Goal: Contribute content: Add original content to the website for others to see

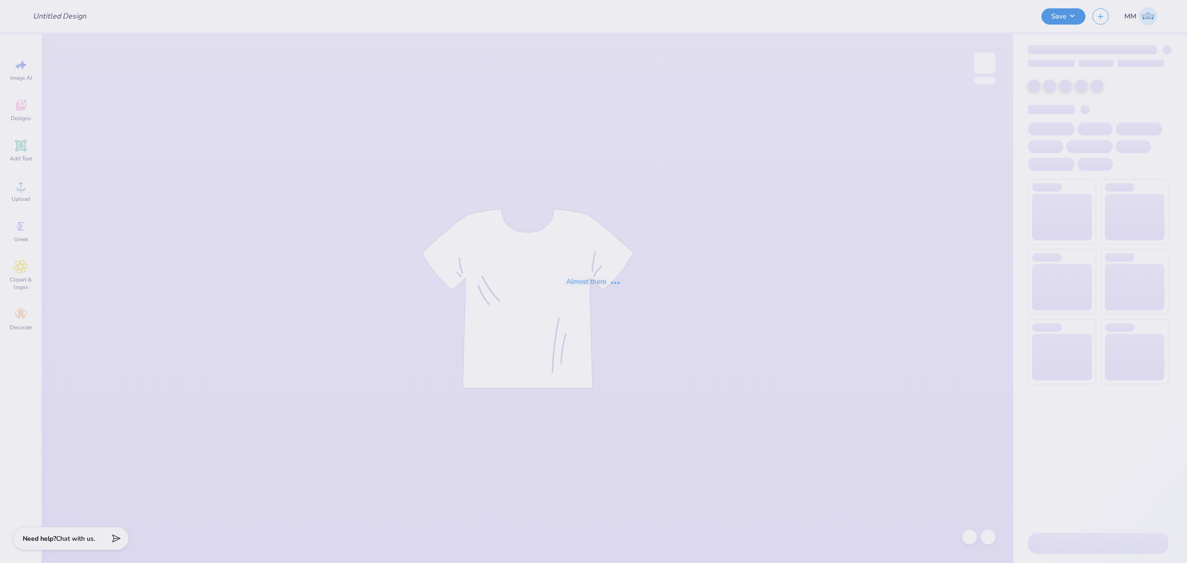
type input "pike parents weekend"
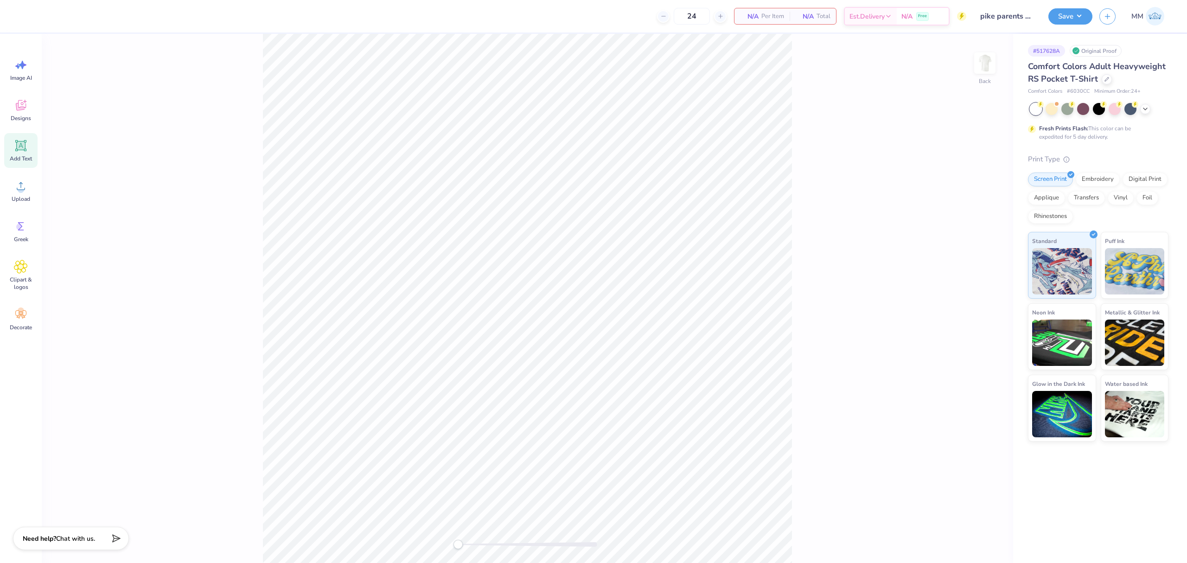
click at [23, 155] on span "Add Text" at bounding box center [21, 158] width 22 height 7
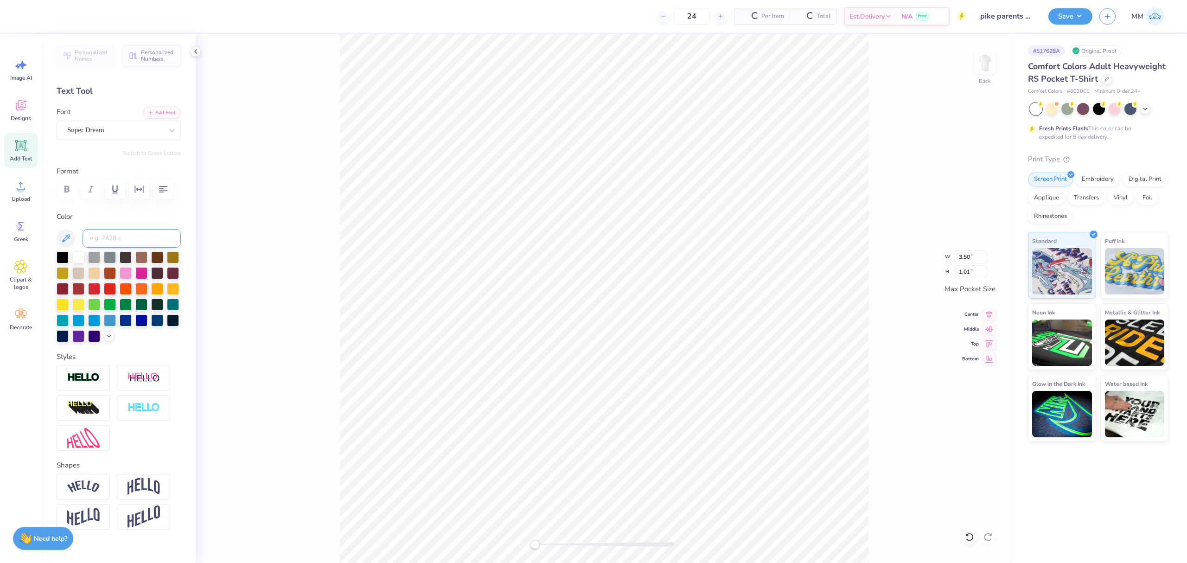
click at [131, 248] on input at bounding box center [132, 238] width 98 height 19
type input "267"
click at [147, 111] on button "Add Font" at bounding box center [162, 112] width 38 height 12
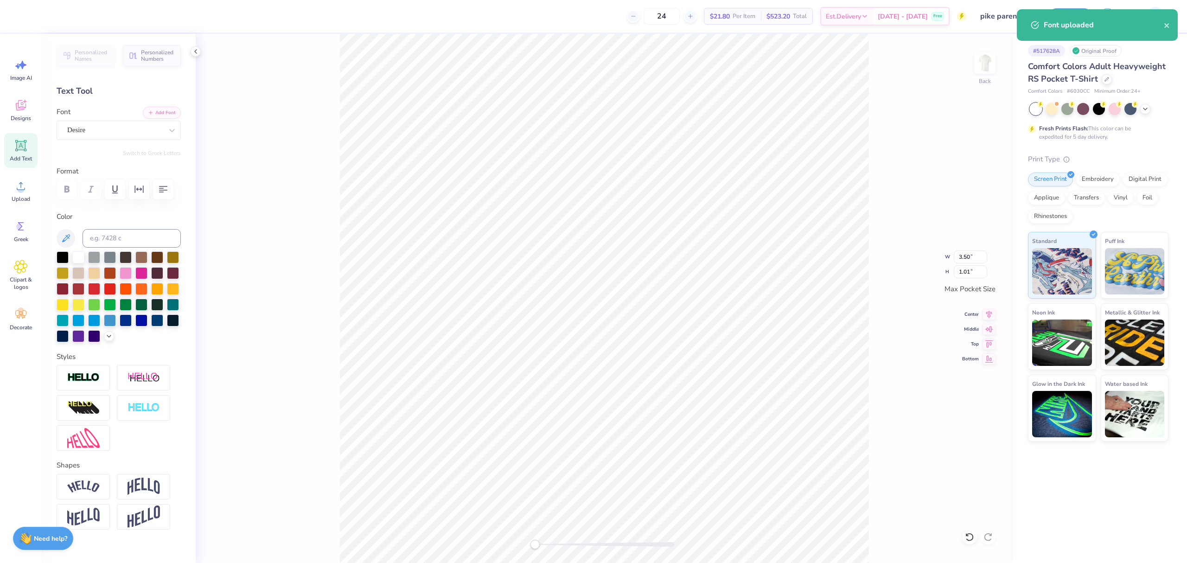
scroll to position [10, 1]
type textarea "PIKE"
click at [705, 297] on li "Duplicate" at bounding box center [713, 296] width 73 height 18
click at [156, 112] on button "Add Font" at bounding box center [162, 112] width 38 height 12
paste textarea "arents Weekend ‘25"
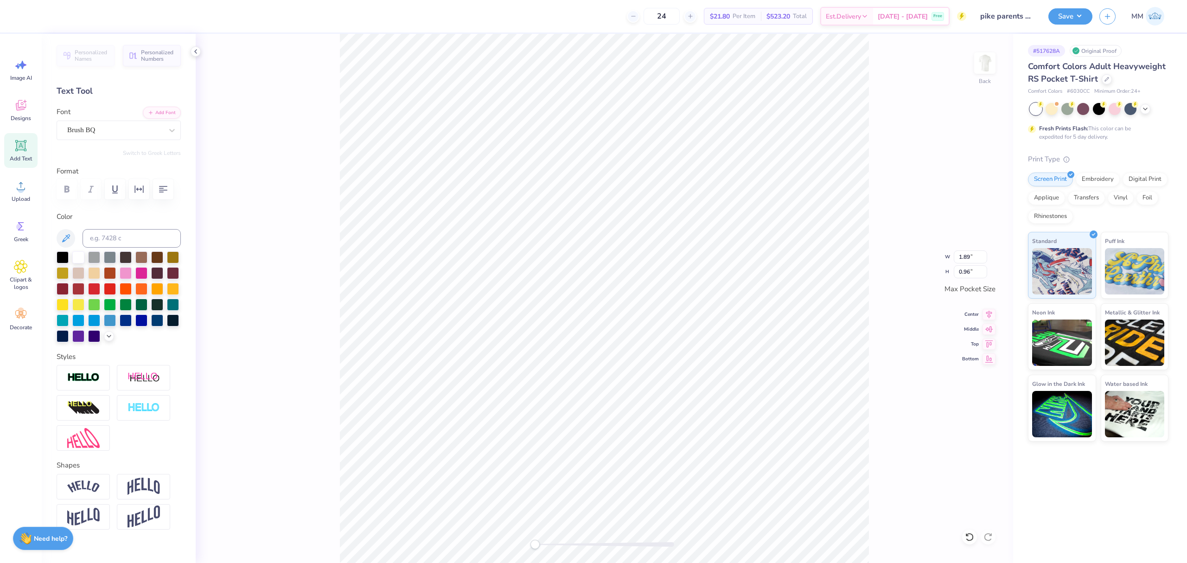
type textarea "Parents Weekend ‘25"
click at [554, 550] on div "Back W 3.44 3.44 " H 0.34 0.34 " Max Pocket Size Center Middle Top Bottom" at bounding box center [605, 298] width 818 height 529
click at [594, 550] on div "Back" at bounding box center [605, 298] width 818 height 529
drag, startPoint x: 594, startPoint y: 547, endPoint x: 574, endPoint y: 545, distance: 20.0
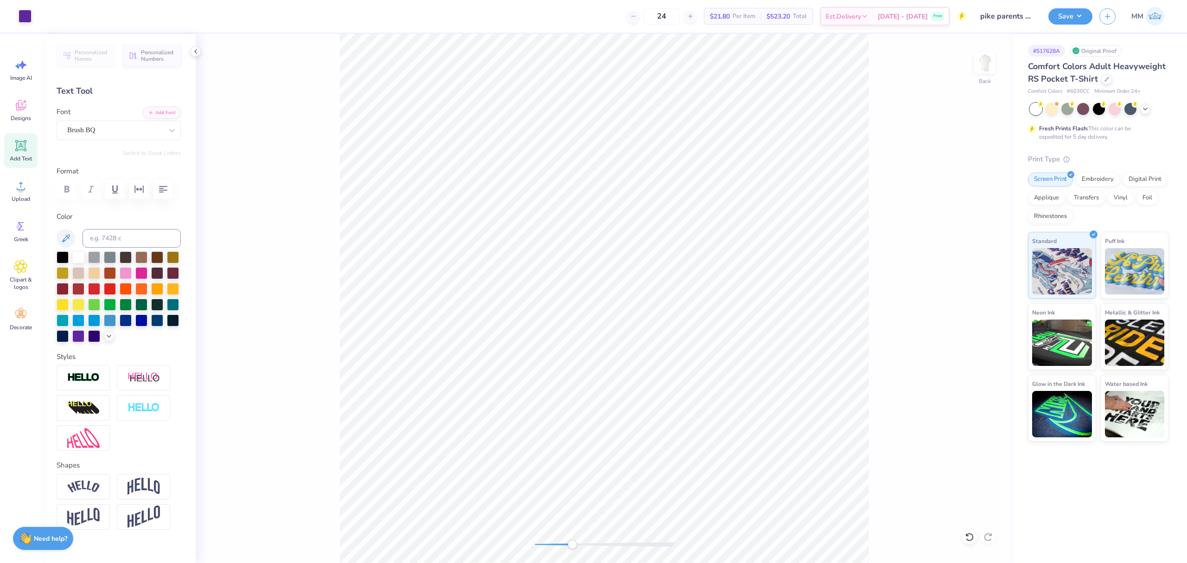
click at [572, 548] on div "Accessibility label" at bounding box center [572, 544] width 9 height 9
type input "1.89"
type input "0.96"
click at [970, 253] on input "1.89" at bounding box center [970, 256] width 33 height 13
type input "3.50"
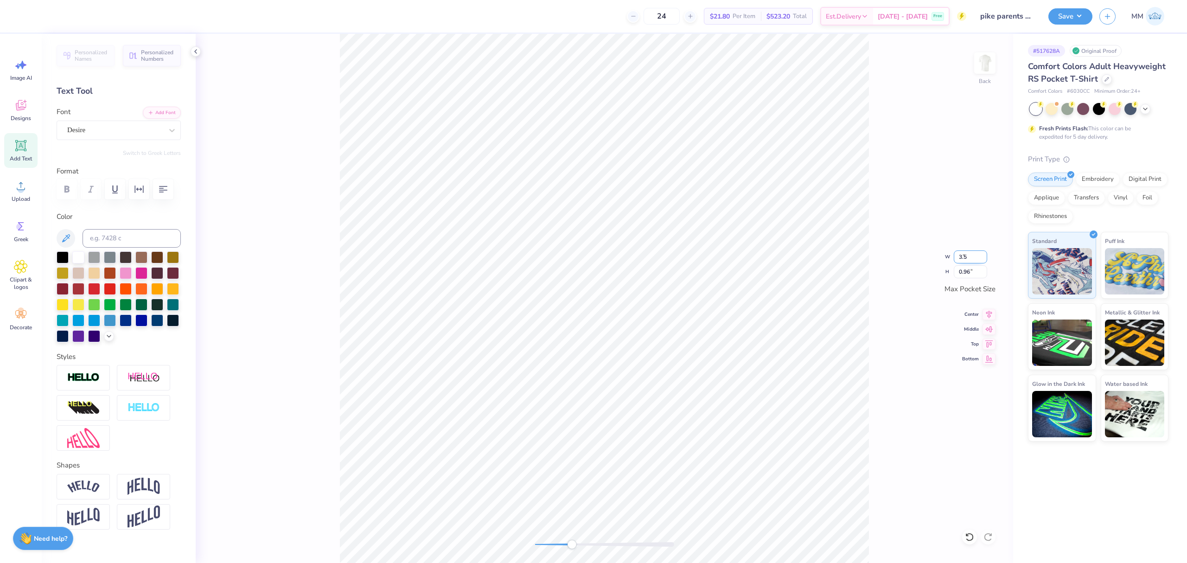
type input "1.78"
click at [975, 258] on input "3.44" at bounding box center [970, 256] width 33 height 13
type input "3.50"
click at [608, 311] on li "Copy" at bounding box center [620, 305] width 73 height 18
click at [492, 538] on div "Back W 3.50 3.50 " H 2.26 2.26 " Max Pocket Size Center Middle Top Bottom" at bounding box center [605, 298] width 818 height 529
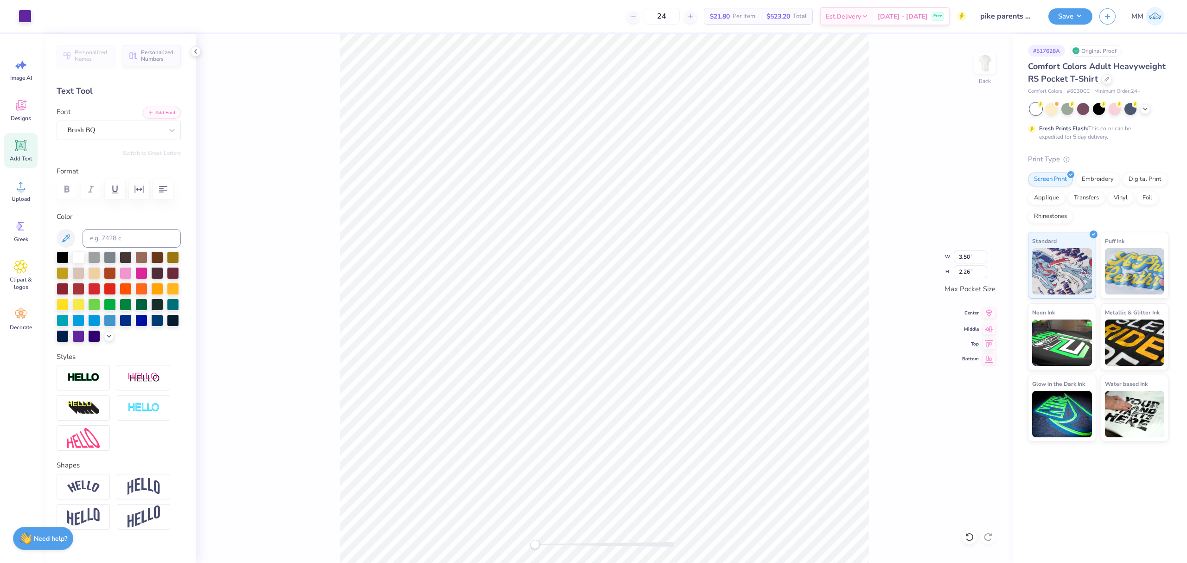
click at [988, 310] on icon at bounding box center [989, 312] width 13 height 11
click at [992, 325] on icon at bounding box center [989, 327] width 13 height 11
click at [987, 70] on img at bounding box center [984, 63] width 37 height 37
click at [33, 186] on div "Upload" at bounding box center [20, 190] width 33 height 35
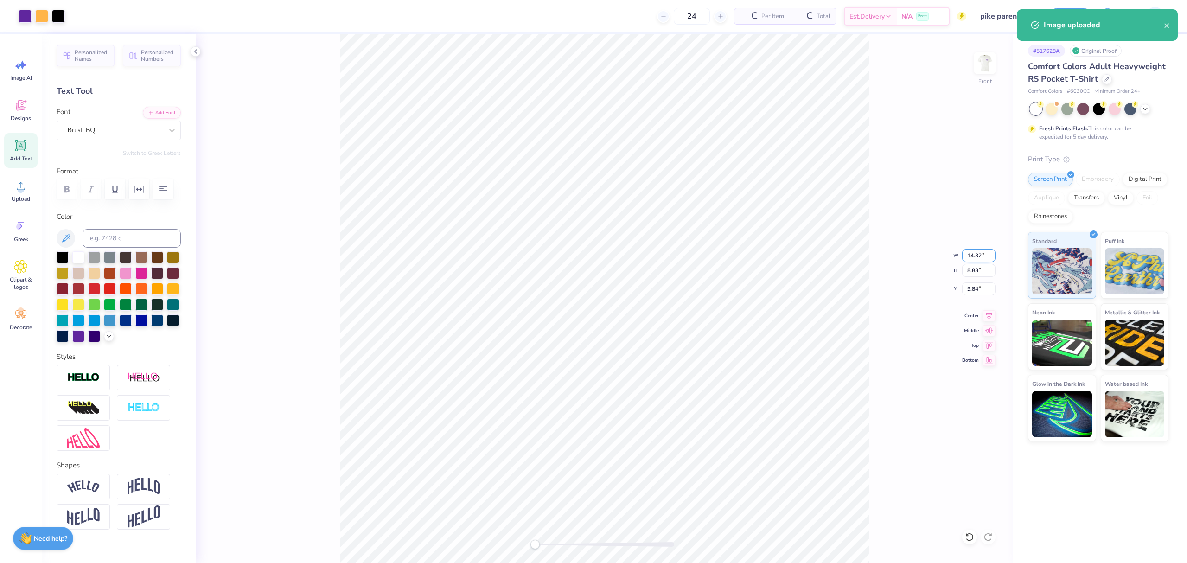
click at [972, 260] on input "14.32" at bounding box center [978, 255] width 33 height 13
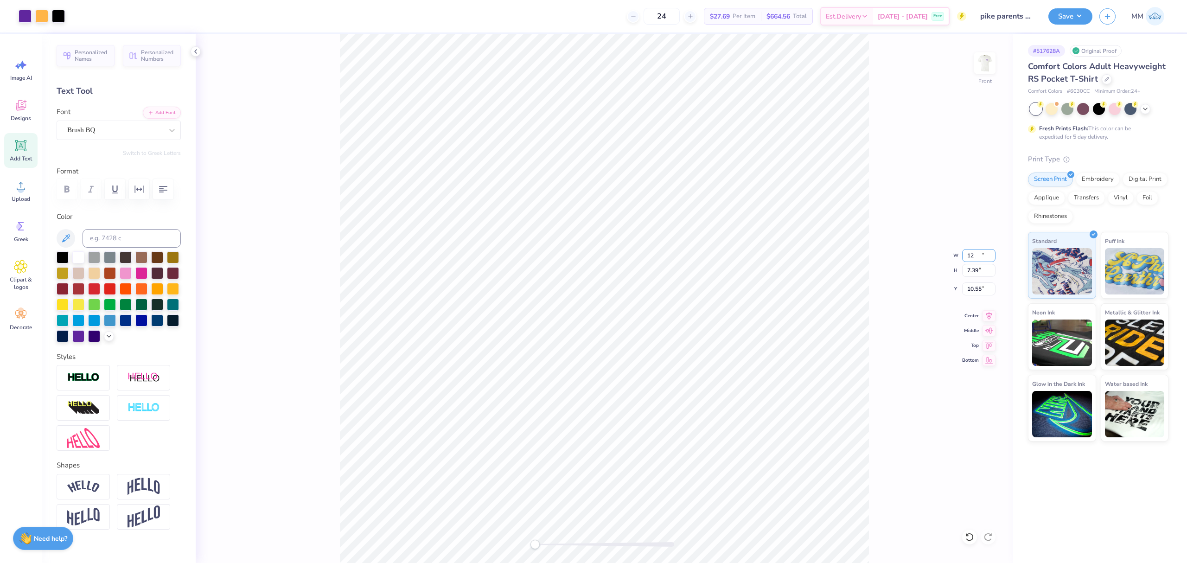
type input "12.00"
type input "7.39"
click at [980, 292] on input "10.55" at bounding box center [978, 288] width 33 height 13
type input "3"
click at [978, 288] on input "3.00" at bounding box center [978, 288] width 33 height 13
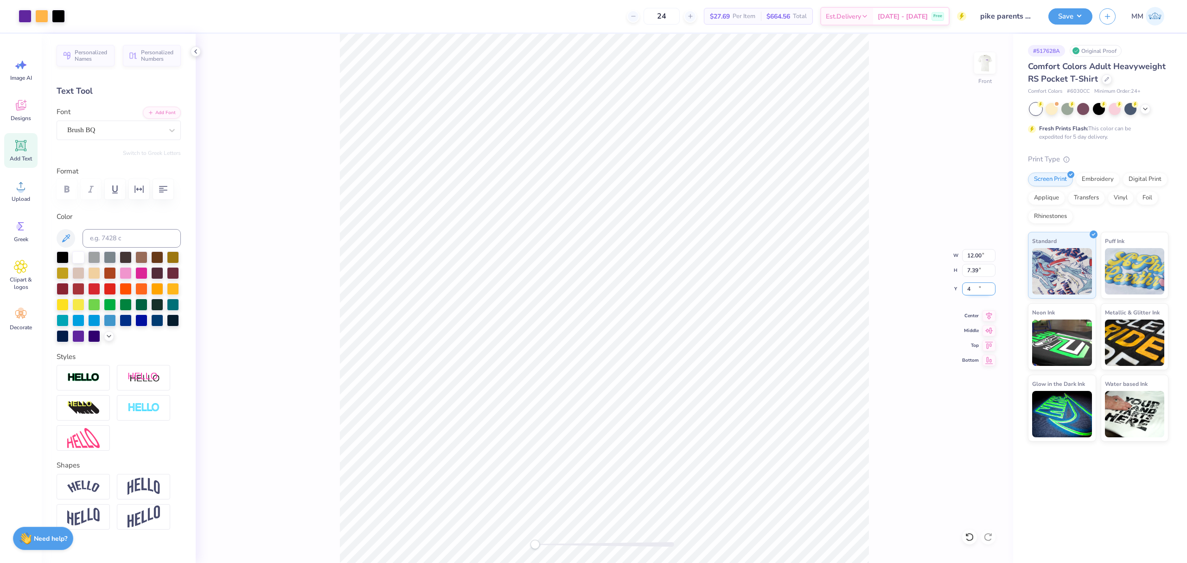
type input "4"
click at [641, 344] on li "Paste" at bounding box center [650, 347] width 73 height 18
type textarea "PI KAPPA ALPHA"
type input "12.48"
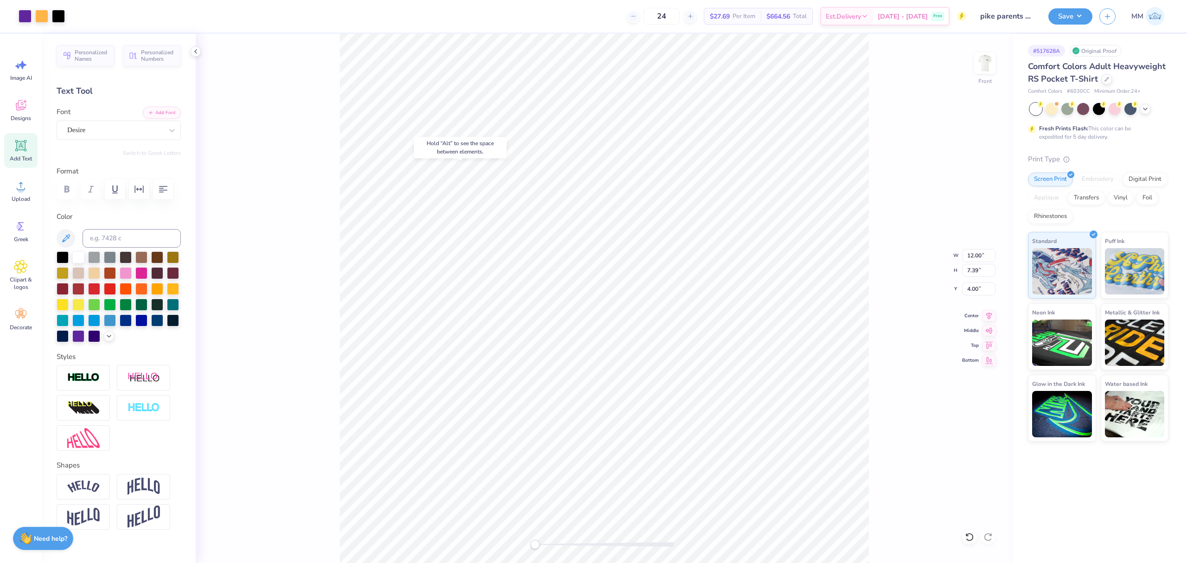
type input "1.88"
type input "13.22"
click at [973, 258] on input "12.48" at bounding box center [978, 255] width 33 height 13
type input "12.00"
type input "1.81"
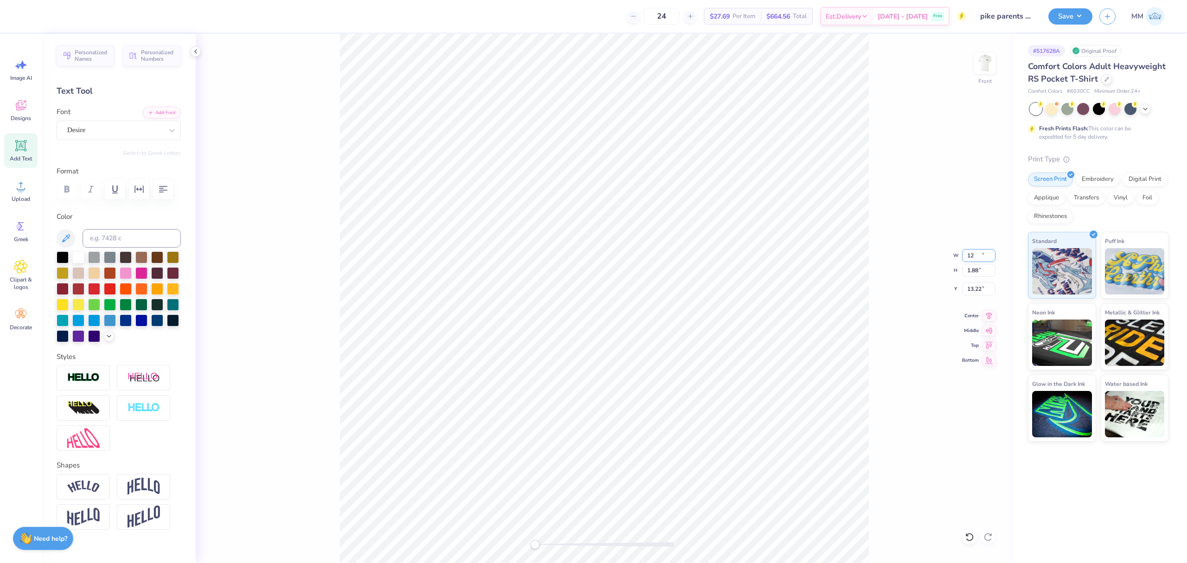
type input "13.26"
click at [991, 318] on icon at bounding box center [989, 314] width 13 height 11
type input "7.39"
type input "6.26"
click at [987, 310] on icon at bounding box center [989, 314] width 13 height 11
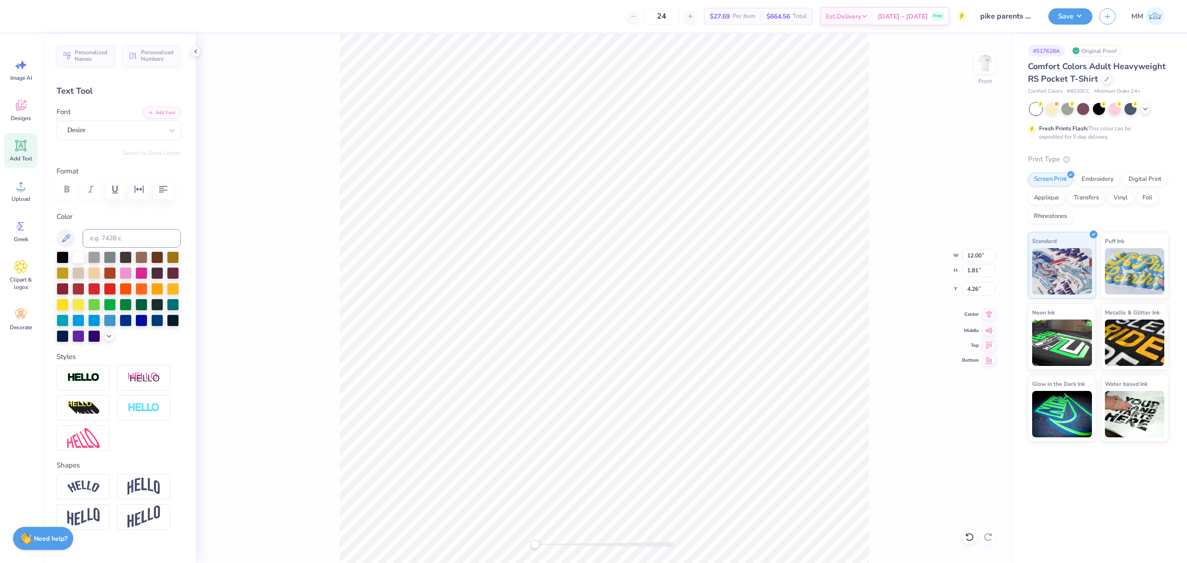
click at [991, 320] on icon at bounding box center [989, 314] width 13 height 11
type input "12.01"
click at [989, 315] on icon at bounding box center [989, 314] width 13 height 11
click at [984, 316] on icon at bounding box center [989, 314] width 13 height 11
click at [985, 314] on icon at bounding box center [989, 314] width 13 height 11
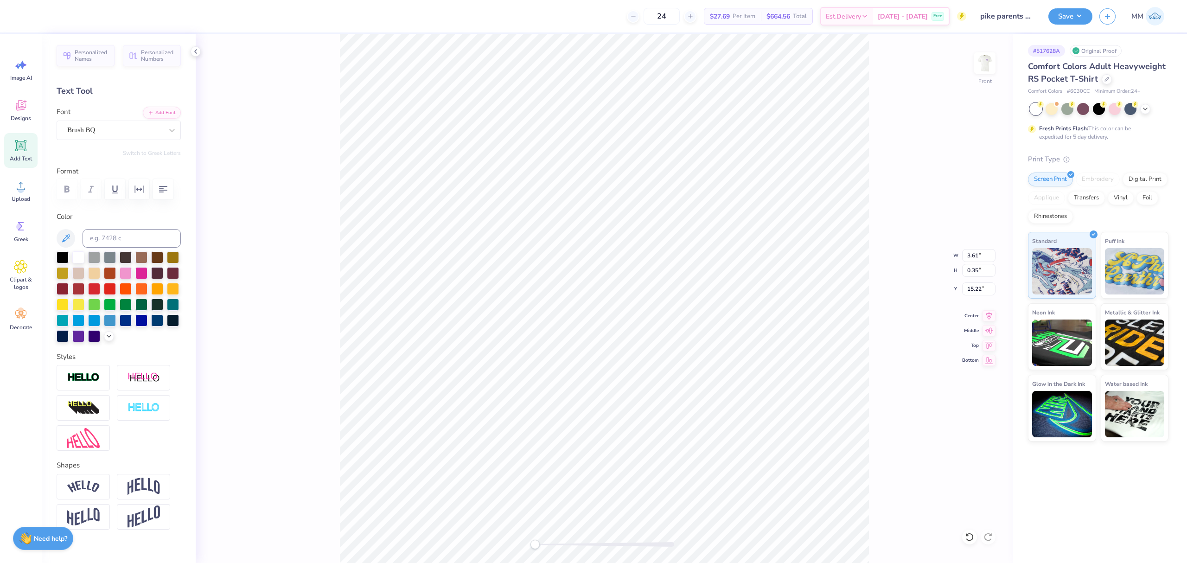
type input "7.10"
type input "0.69"
type input "6.84"
click at [544, 544] on div at bounding box center [604, 544] width 139 height 5
click at [544, 544] on div "Accessibility label" at bounding box center [544, 544] width 9 height 9
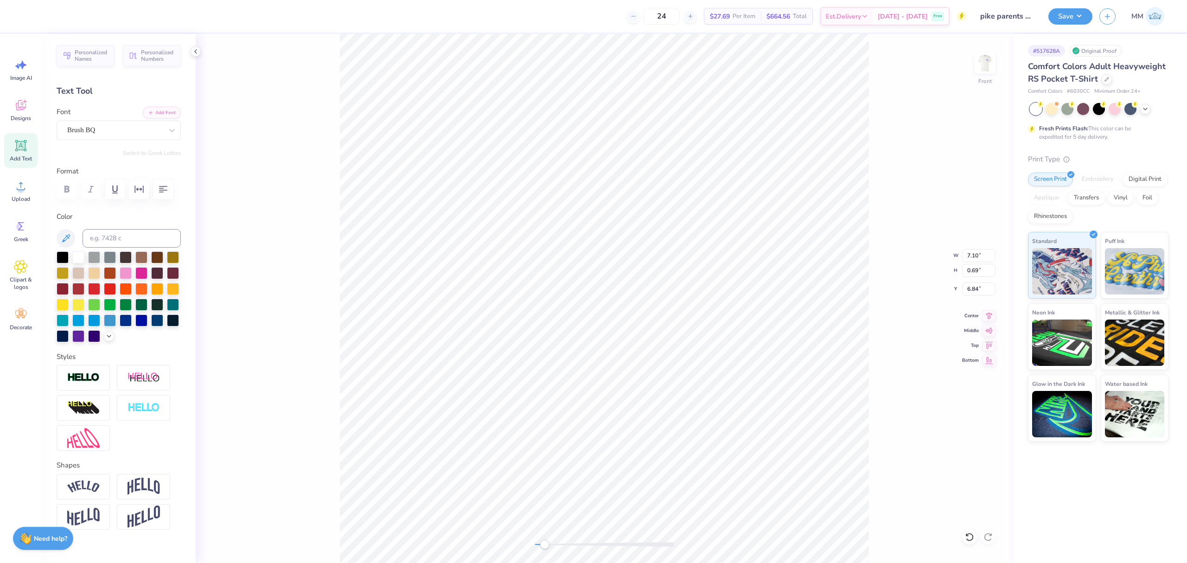
type input "7.28"
type input "0.71"
type input "6.69"
click at [468, 531] on div "Front" at bounding box center [605, 298] width 818 height 529
click at [971, 288] on input "4.26" at bounding box center [978, 288] width 33 height 13
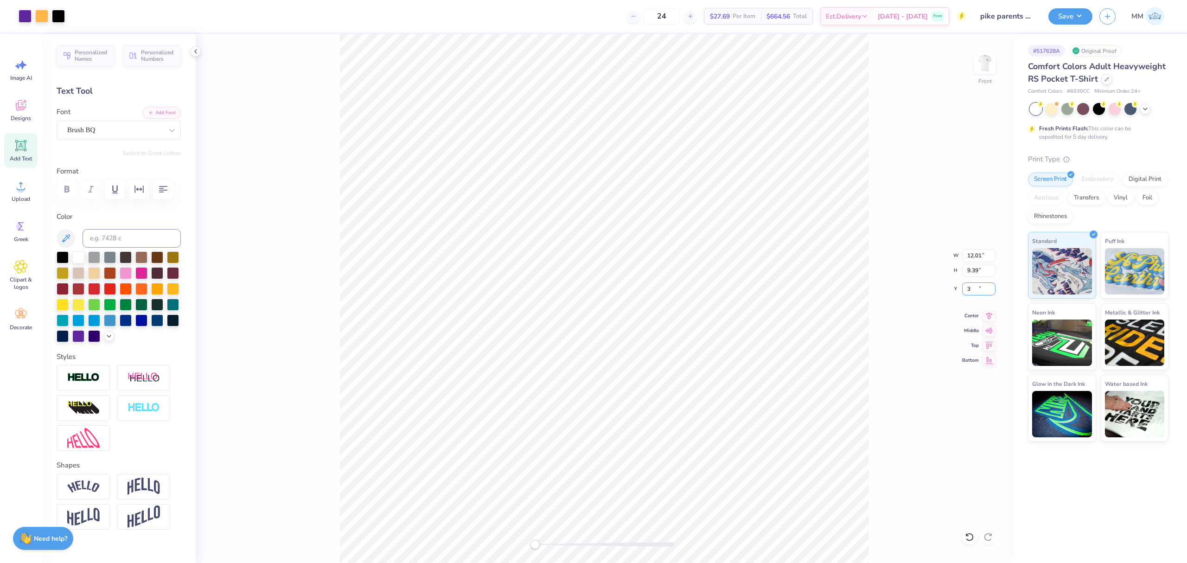
type input "3.00"
click at [991, 320] on icon at bounding box center [989, 314] width 13 height 11
click at [1065, 19] on button "Save" at bounding box center [1071, 15] width 44 height 16
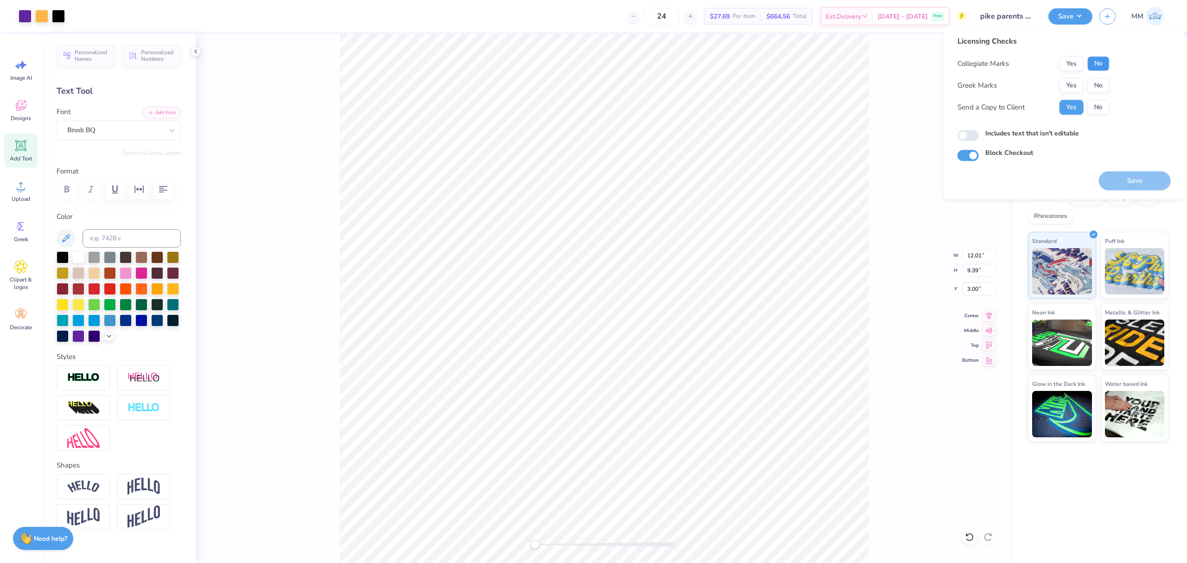
click at [1095, 62] on button "No" at bounding box center [1098, 63] width 22 height 15
click at [1071, 80] on button "Yes" at bounding box center [1072, 85] width 24 height 15
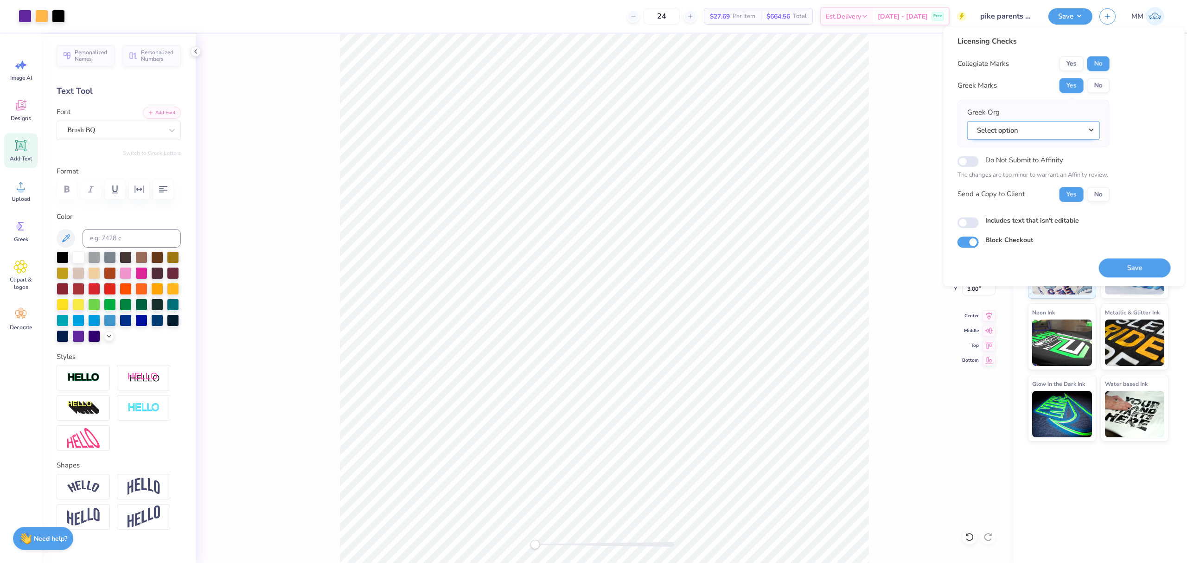
click at [1042, 134] on button "Select option" at bounding box center [1033, 130] width 133 height 19
click at [1052, 207] on link "Pi Kappa Alpha" at bounding box center [1033, 213] width 125 height 15
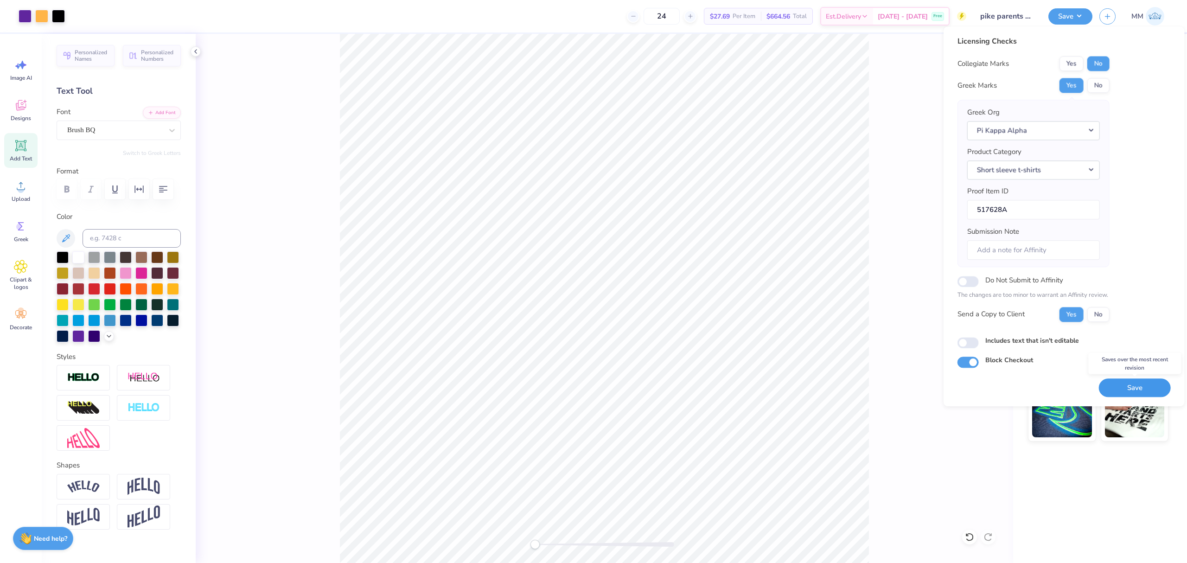
click at [1116, 386] on button "Save" at bounding box center [1135, 387] width 72 height 19
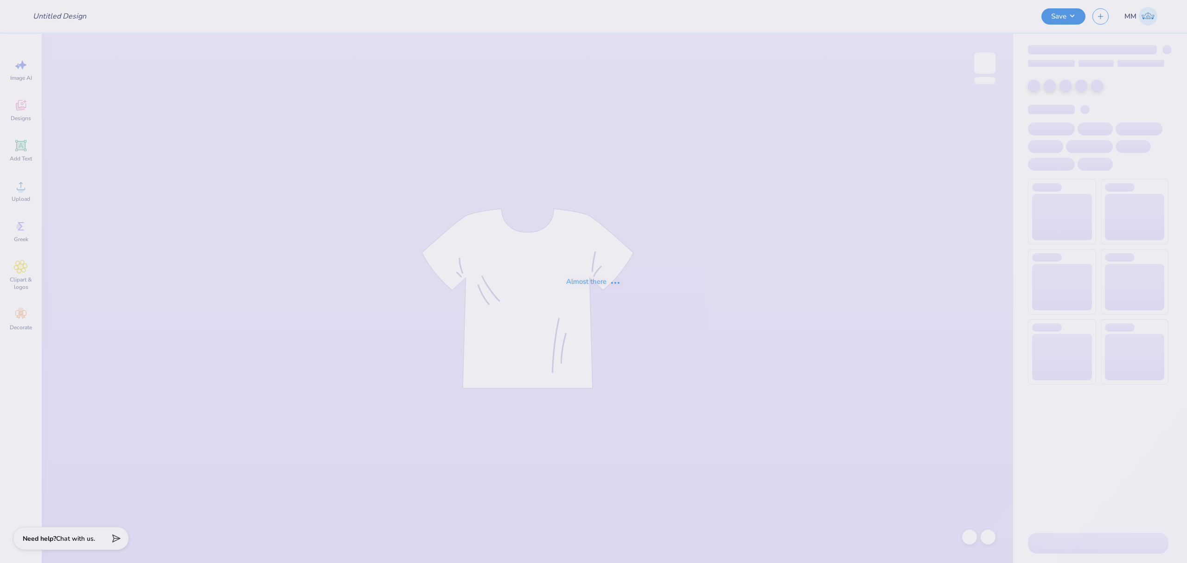
type input "pike parents weekend"
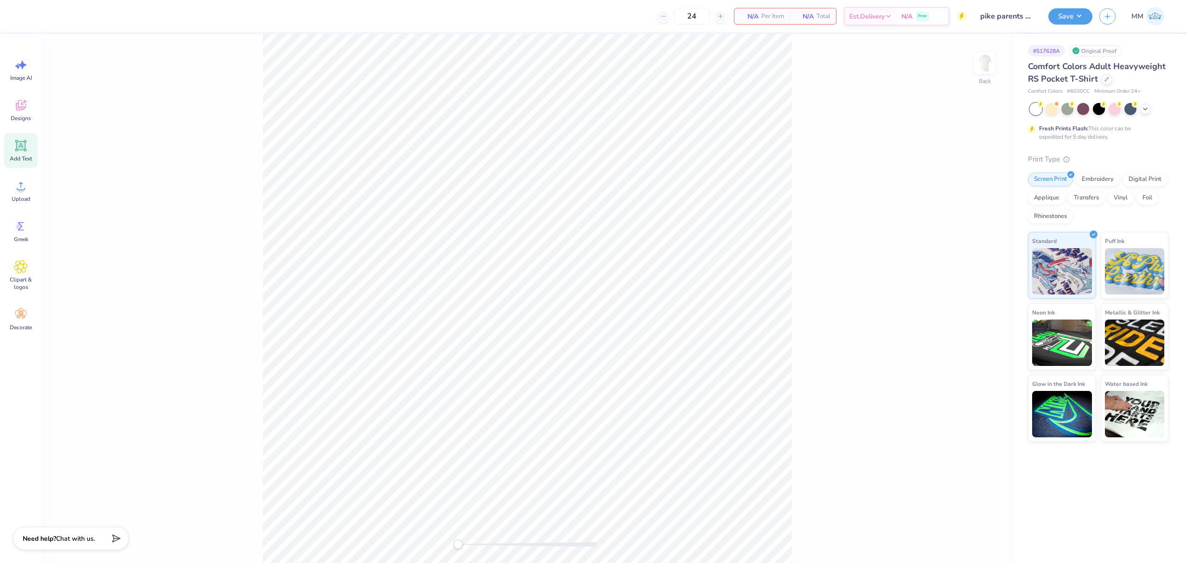
click at [19, 148] on icon at bounding box center [21, 145] width 9 height 9
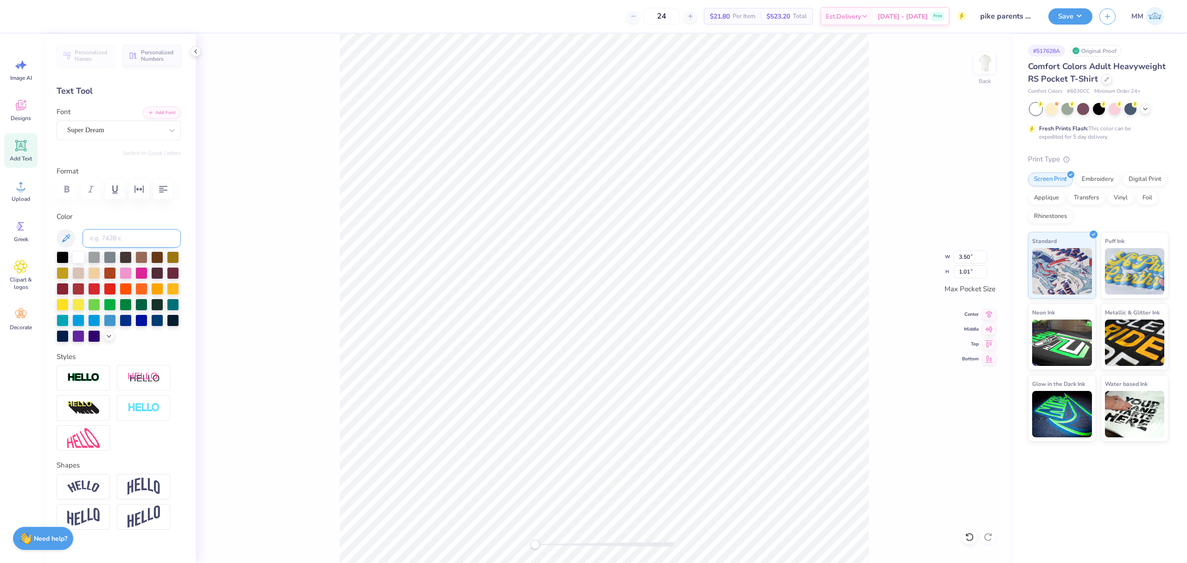
click at [103, 248] on input at bounding box center [132, 238] width 98 height 19
type input "267"
click at [162, 112] on button "Add Font" at bounding box center [162, 112] width 38 height 12
paste textarea "PIKE"
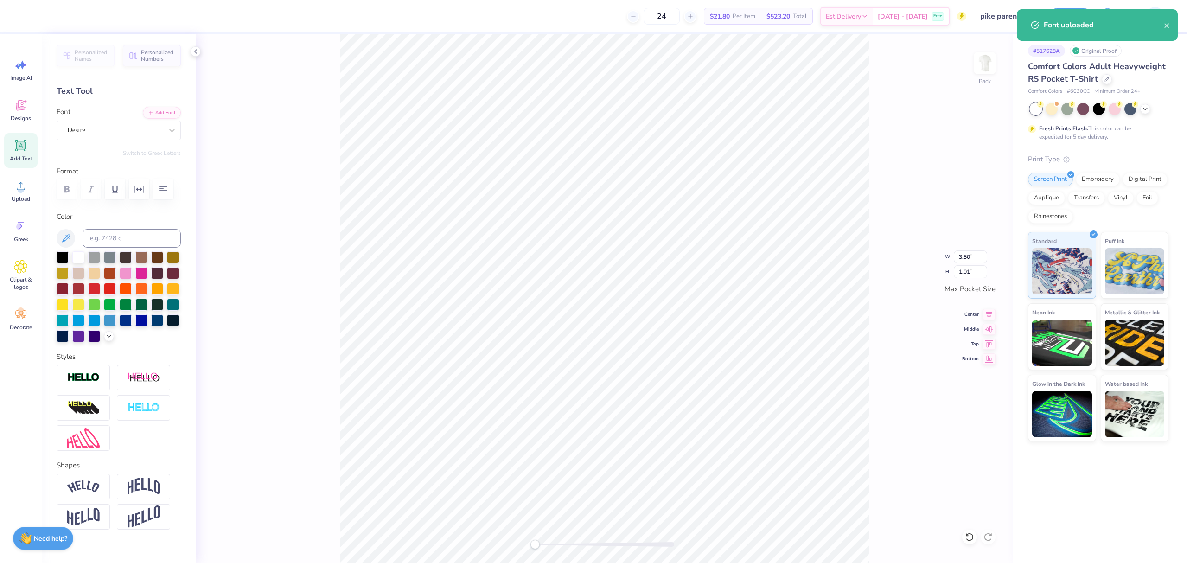
type textarea "PIKE"
click at [959, 255] on input "1.89" at bounding box center [970, 256] width 33 height 13
type input "3.50"
type input "1.78"
click at [978, 268] on input "1.78" at bounding box center [970, 271] width 33 height 13
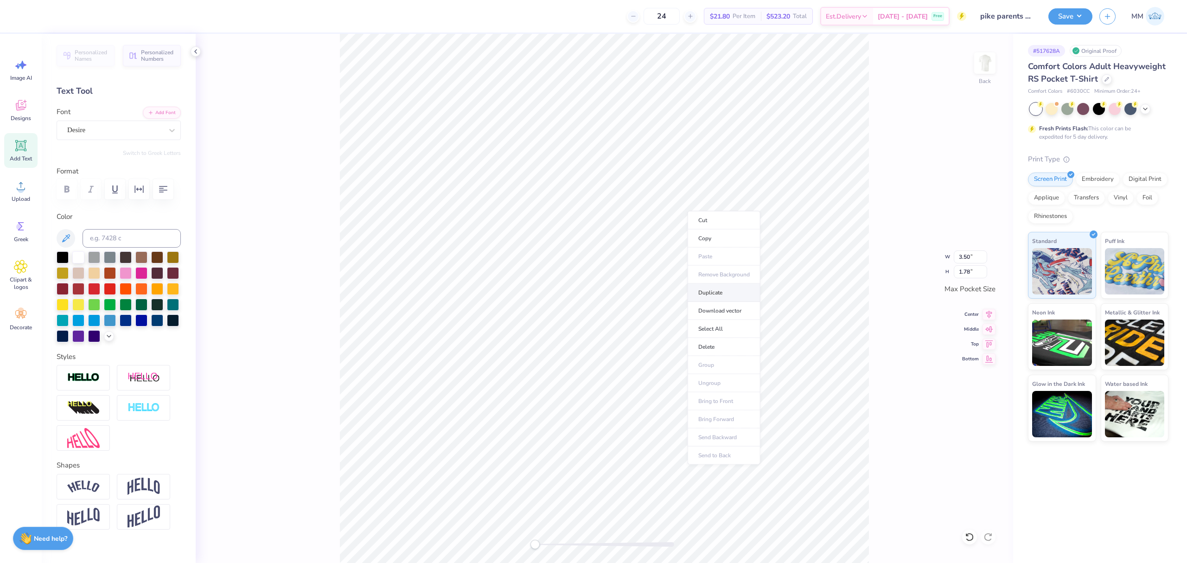
click at [724, 288] on li "Duplicate" at bounding box center [724, 293] width 73 height 18
type input "3.44"
type input "1.75"
click at [161, 114] on button "Add Font" at bounding box center [162, 112] width 38 height 12
paste textarea "arents Weekend ‘25"
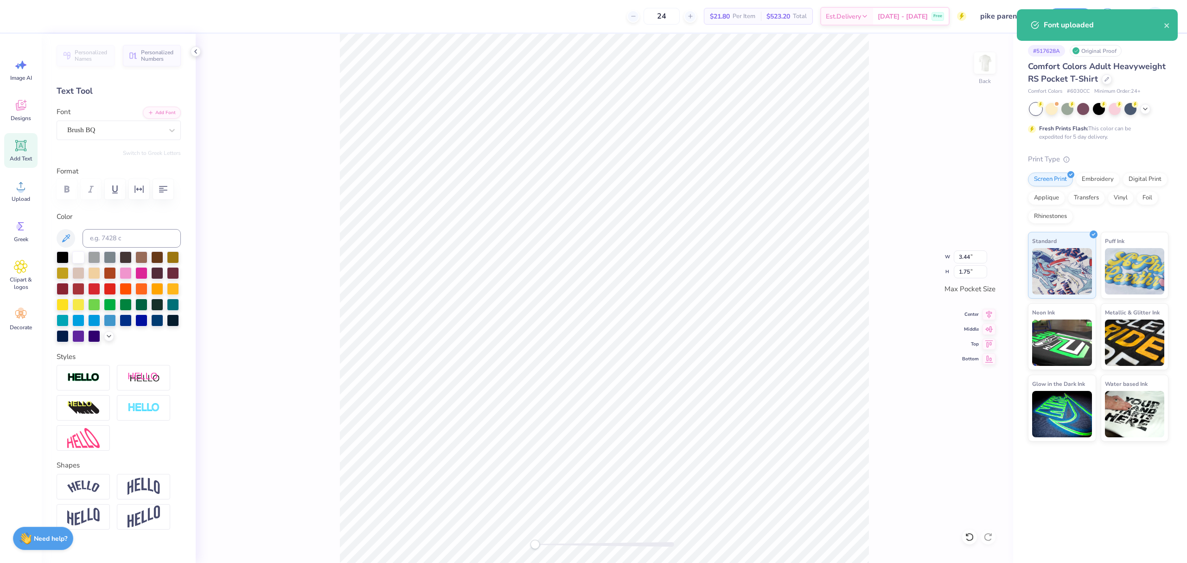
type textarea "Parents Weekend ‘25"
click at [967, 251] on input "3.44" at bounding box center [970, 256] width 33 height 13
type input "3.50"
type input "0.34"
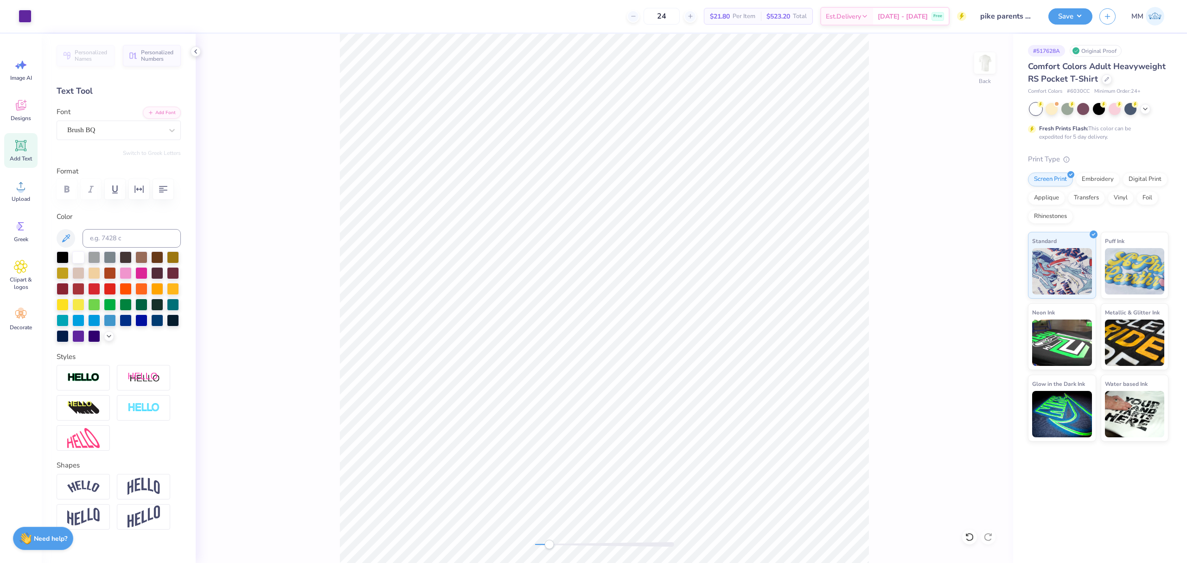
click at [549, 546] on div at bounding box center [604, 544] width 139 height 5
click at [991, 310] on icon at bounding box center [989, 312] width 13 height 11
click at [990, 330] on icon at bounding box center [989, 328] width 8 height 6
click at [799, 171] on li "Copy" at bounding box center [809, 176] width 73 height 18
click at [986, 59] on img at bounding box center [984, 63] width 37 height 37
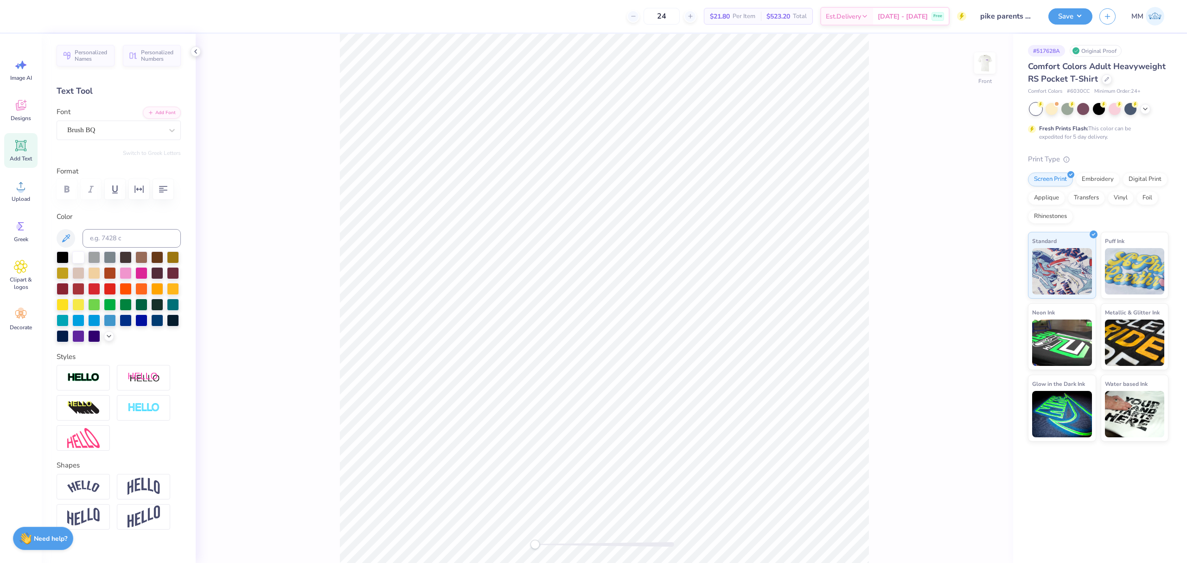
click at [511, 537] on div "Front" at bounding box center [605, 298] width 818 height 529
click at [17, 190] on icon at bounding box center [21, 186] width 14 height 14
click at [974, 251] on input "14.32" at bounding box center [978, 255] width 33 height 13
type input "12.00"
type input "7.39"
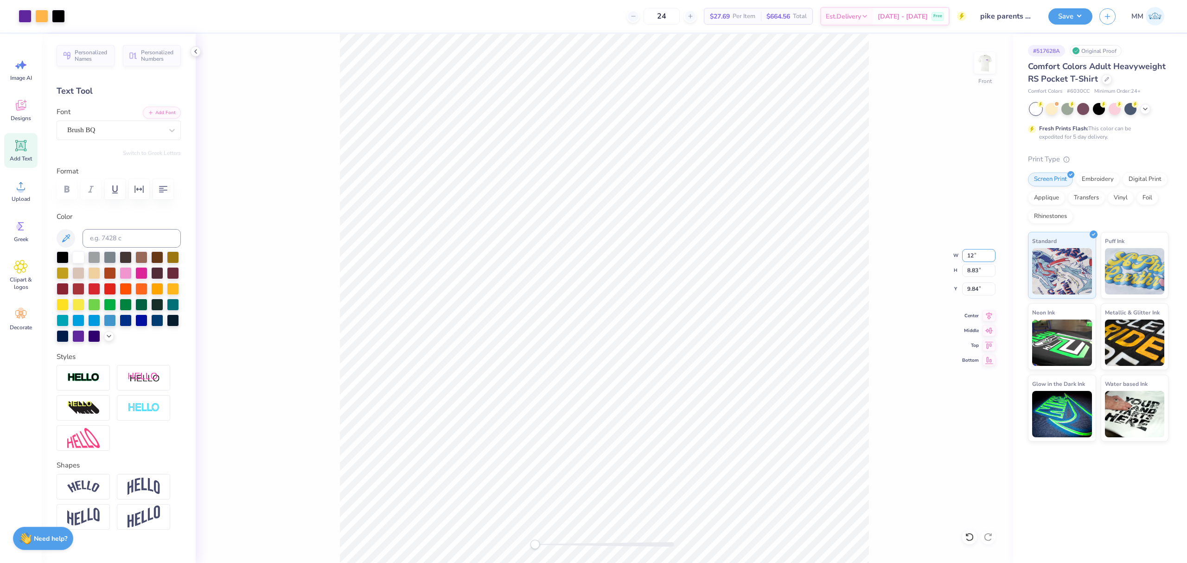
type input "10.55"
click at [631, 230] on li "Paste" at bounding box center [630, 226] width 73 height 18
type input "5.15"
type input "3.61"
type input "1.83"
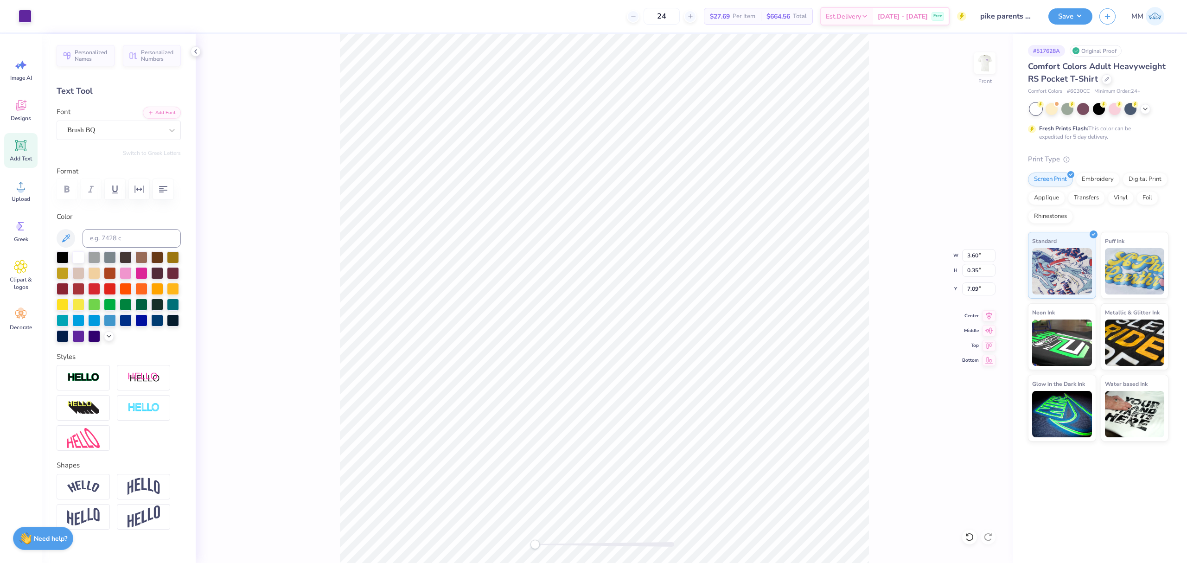
type input "5.15"
type textarea "PI KAPPA ALPHA"
type input "7.25"
type input "0.71"
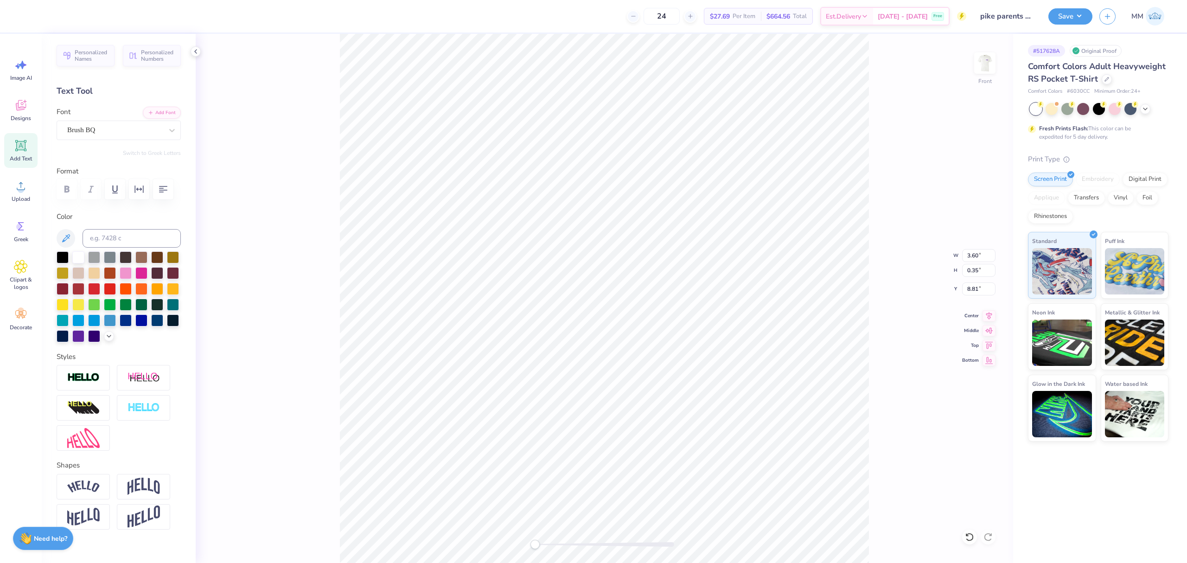
type input "11.22"
type input "12.48"
type input "1.88"
type input "5.13"
type input "12.04"
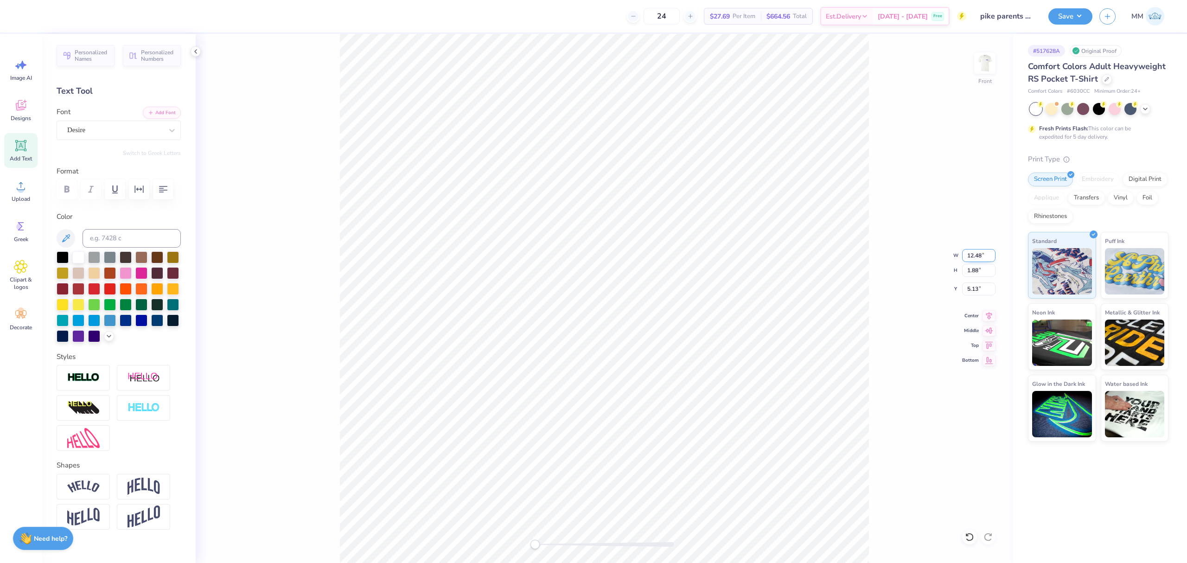
type input "1.81"
type input "8.23"
click at [980, 255] on input "12.04" at bounding box center [978, 255] width 33 height 13
type input "12.00"
click at [985, 314] on icon at bounding box center [989, 314] width 13 height 11
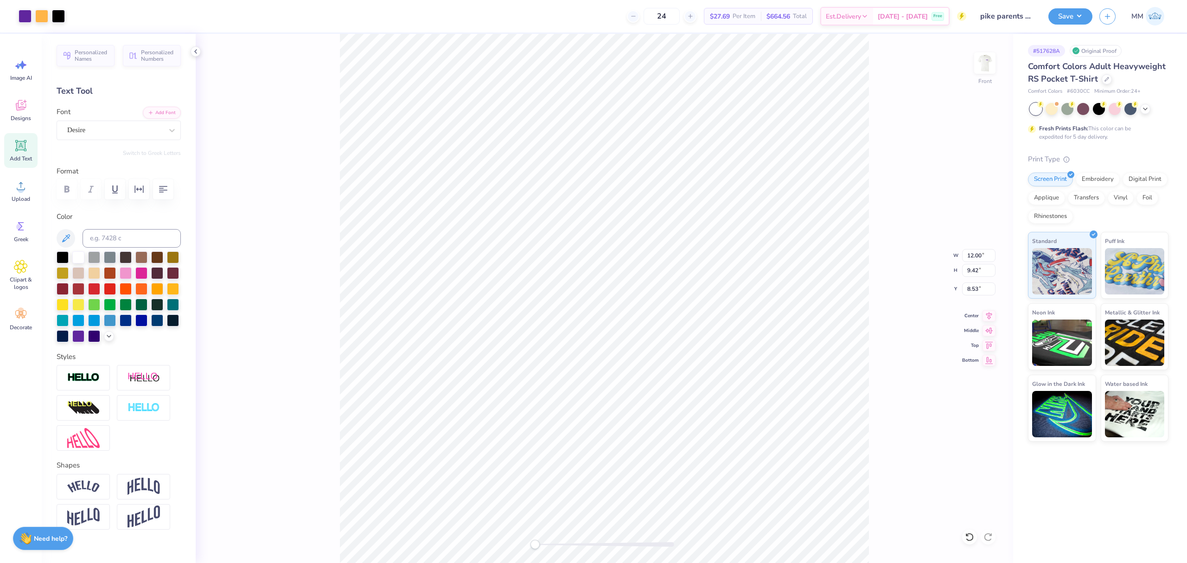
type input "9.42"
click at [977, 287] on input "8.53" at bounding box center [978, 288] width 33 height 13
type input "3.00"
click at [1056, 17] on button "Save" at bounding box center [1071, 15] width 44 height 16
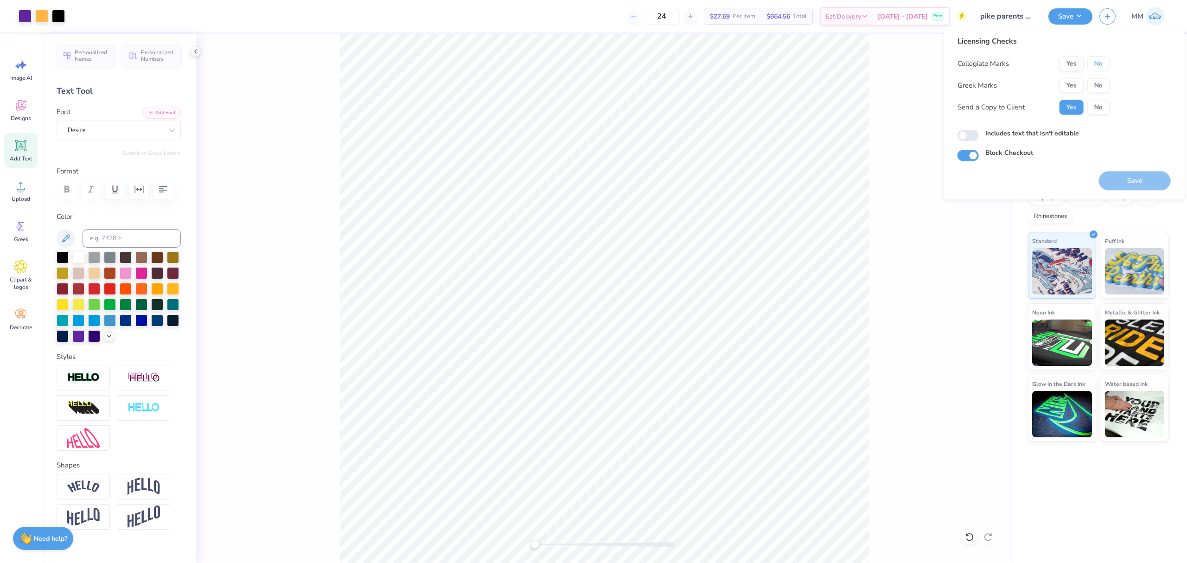
click at [1101, 60] on button "No" at bounding box center [1098, 63] width 22 height 15
click at [1075, 82] on button "Yes" at bounding box center [1072, 85] width 24 height 15
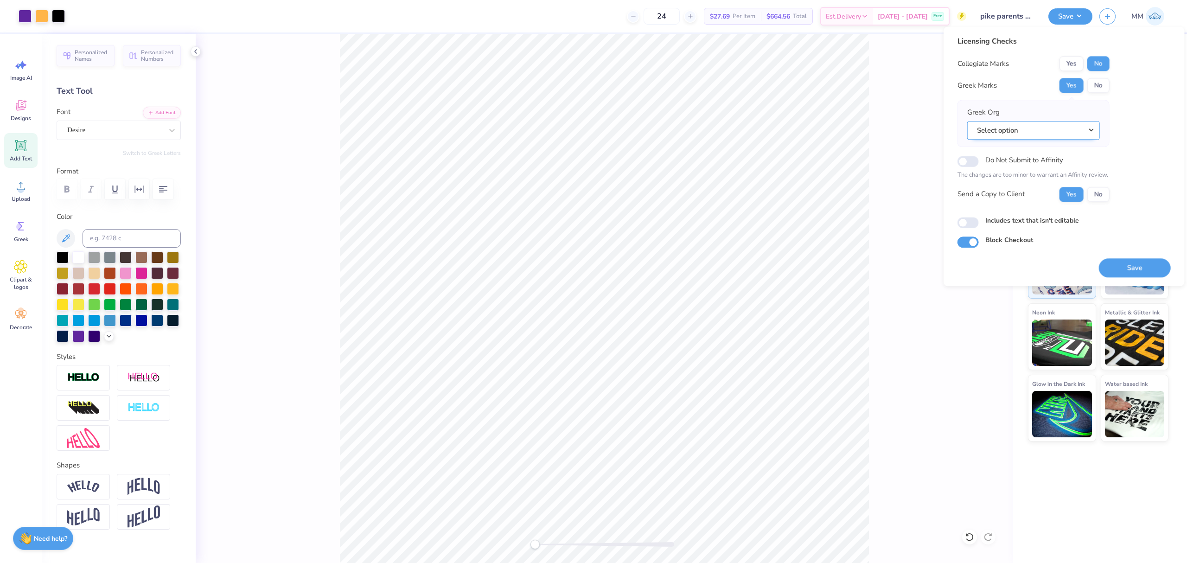
click at [1038, 134] on button "Select option" at bounding box center [1033, 130] width 133 height 19
click at [1037, 236] on link "Pi Kappa Alpha" at bounding box center [1033, 239] width 125 height 15
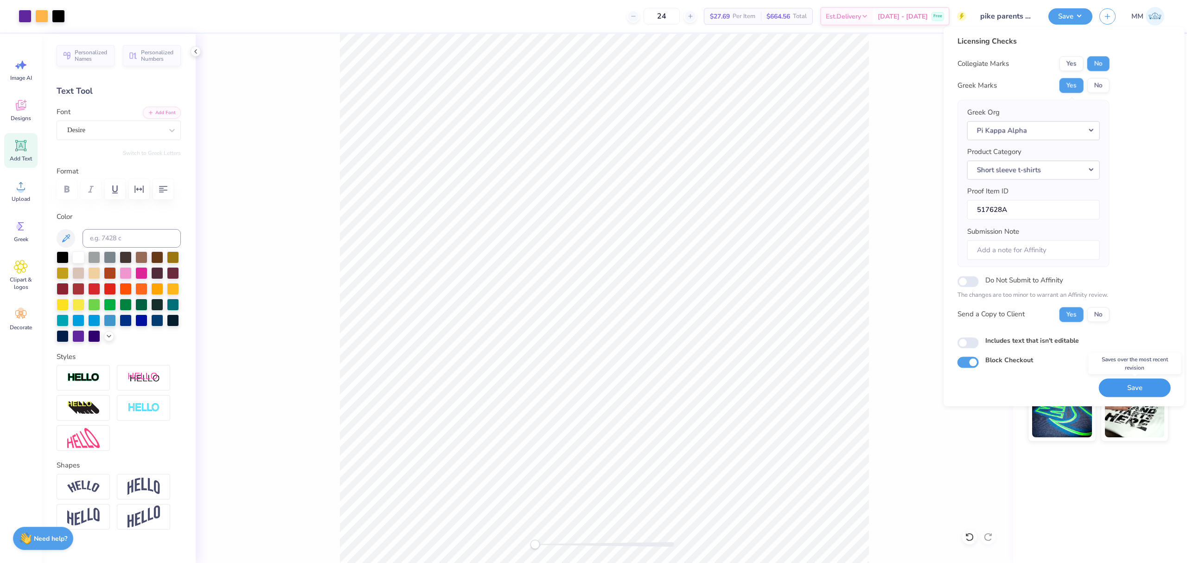
click at [1117, 383] on button "Save" at bounding box center [1135, 387] width 72 height 19
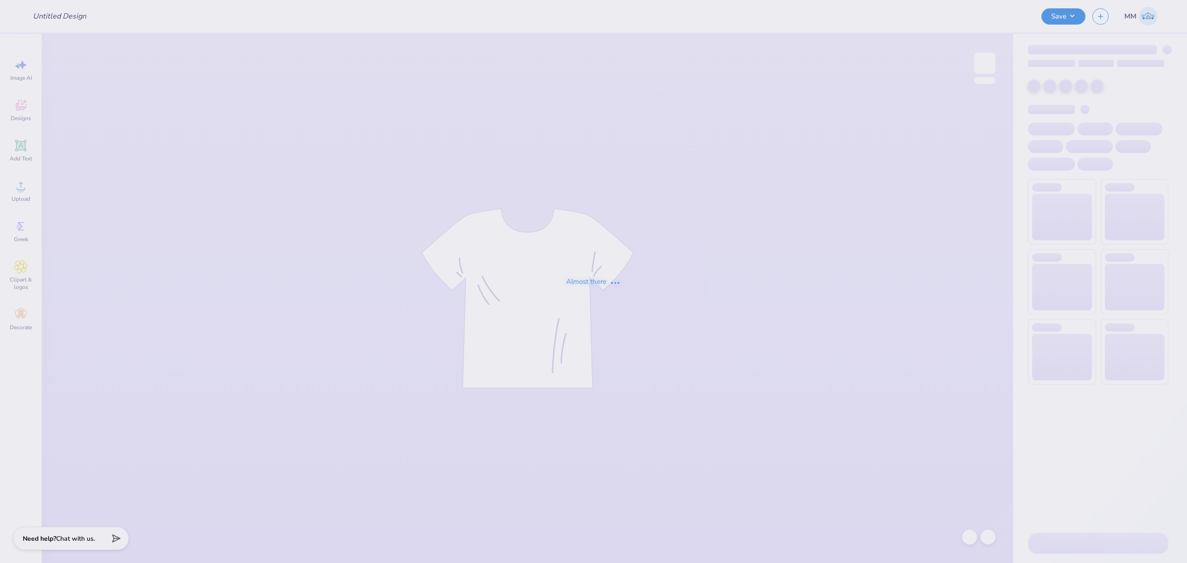
type input "pike parents weekend"
